Goal: Information Seeking & Learning: Learn about a topic

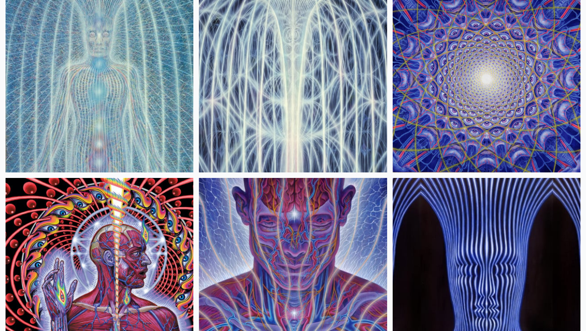
scroll to position [307, 0]
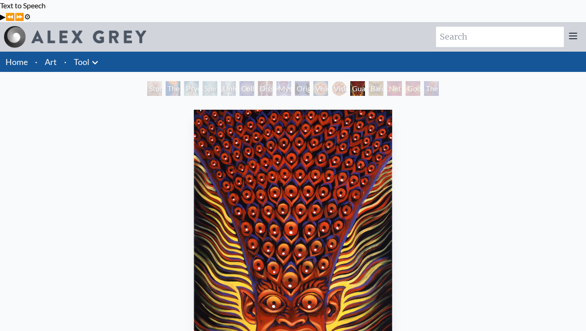
scroll to position [154, 0]
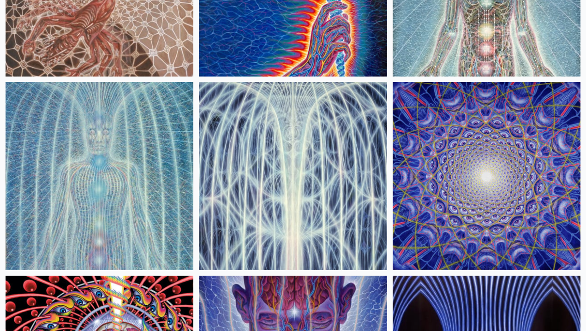
scroll to position [215, 0]
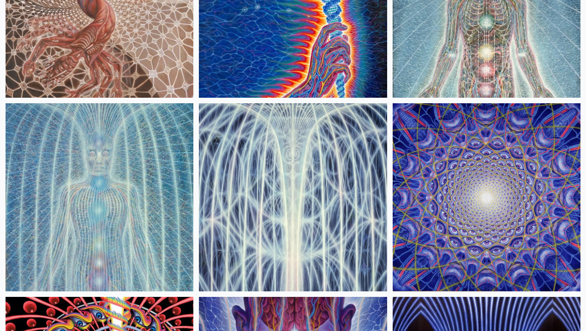
click at [393, 123] on img at bounding box center [487, 197] width 188 height 188
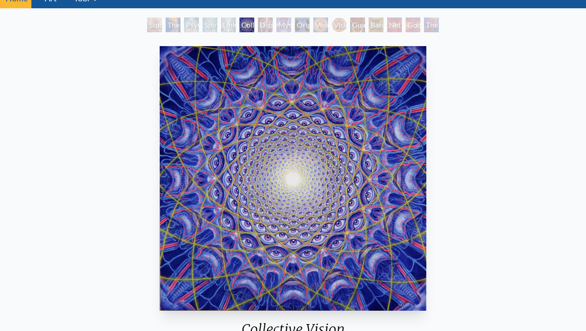
scroll to position [61, 0]
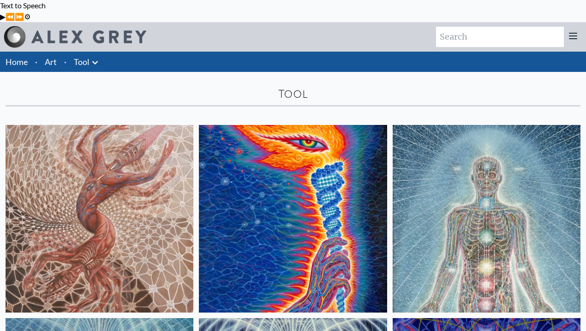
scroll to position [123, 0]
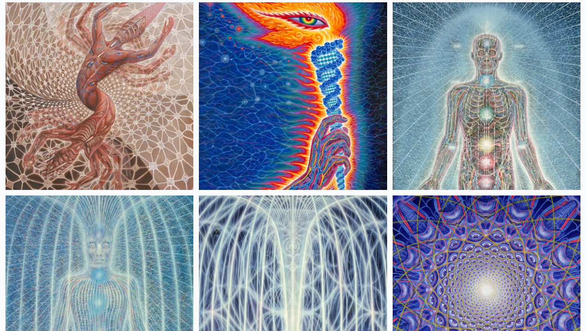
click at [199, 206] on img at bounding box center [293, 290] width 188 height 188
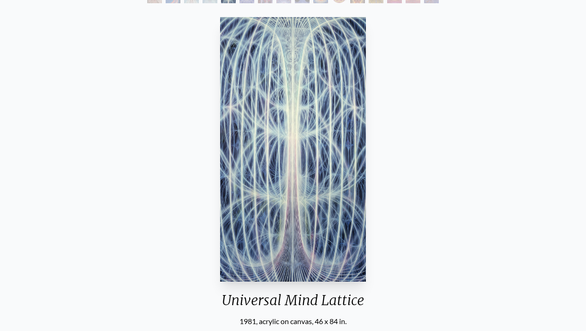
scroll to position [92, 0]
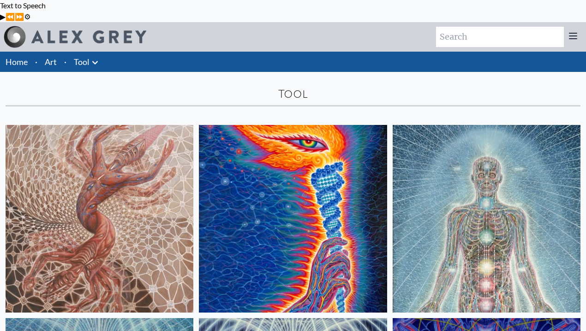
click at [231, 238] on img at bounding box center [293, 219] width 188 height 188
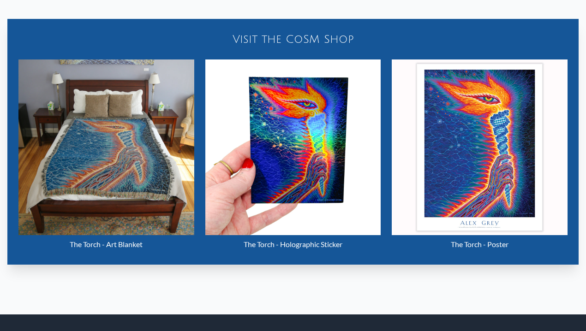
scroll to position [461, 0]
